Goal: Use online tool/utility: Use online tool/utility

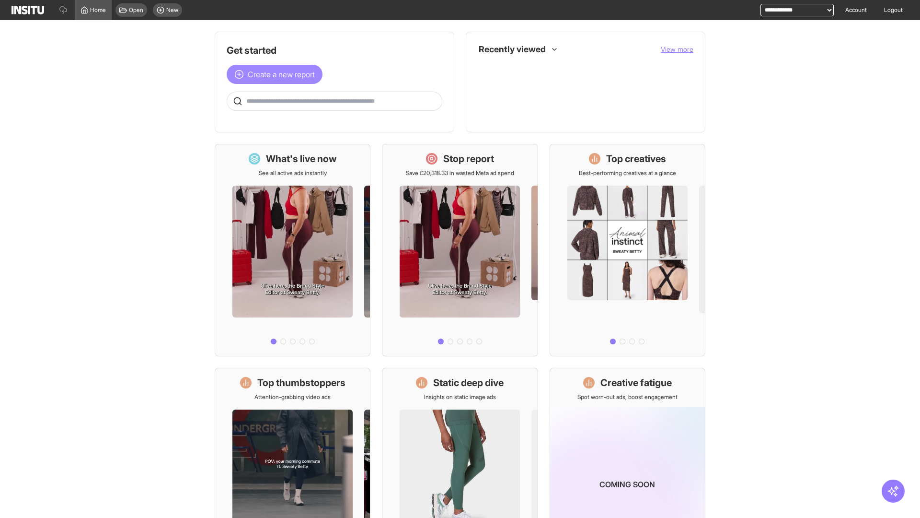
click at [277, 74] on span "Create a new report" at bounding box center [281, 75] width 67 height 12
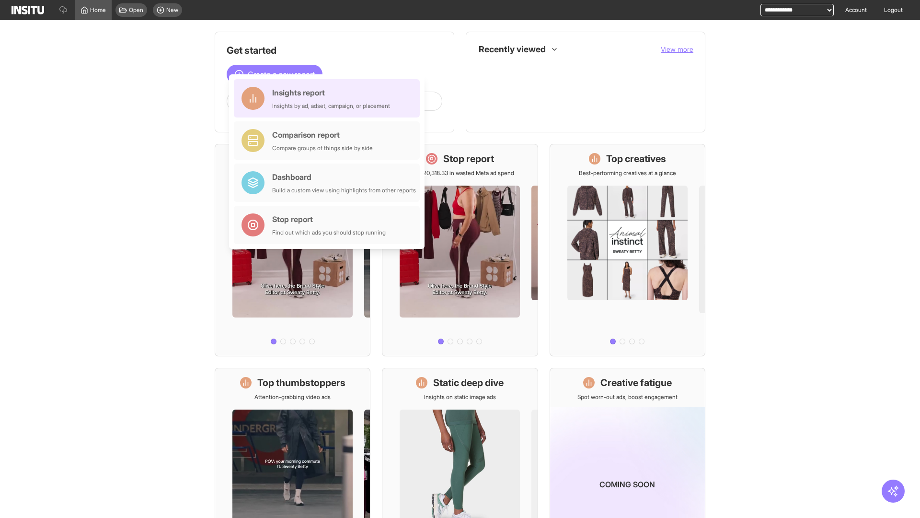
click at [329, 98] on div "Insights report Insights by ad, adset, campaign, or placement" at bounding box center [331, 98] width 118 height 23
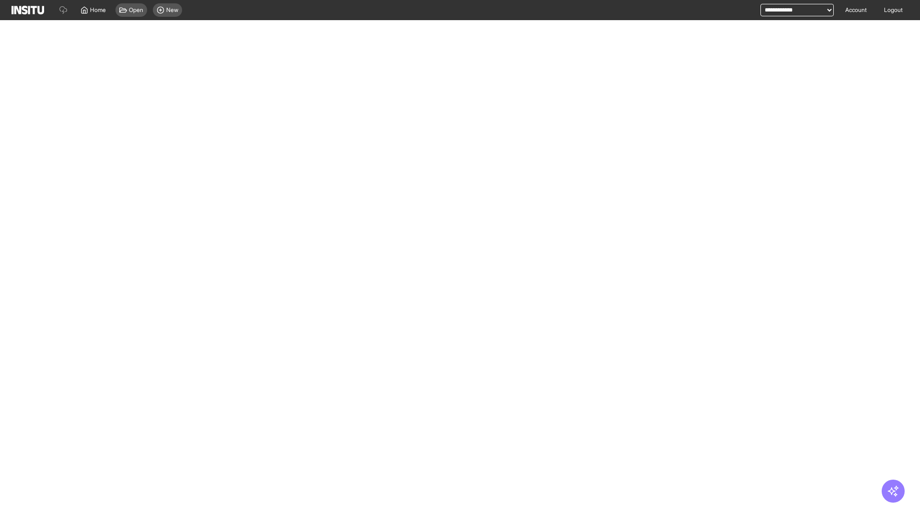
select select "**"
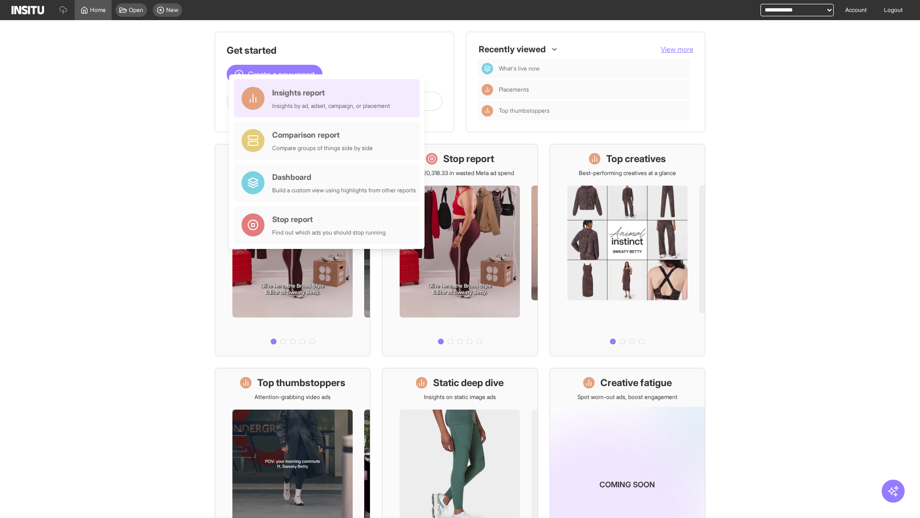
click at [329, 98] on div "Insights report Insights by ad, adset, campaign, or placement" at bounding box center [331, 98] width 118 height 23
